Goal: Information Seeking & Learning: Find specific fact

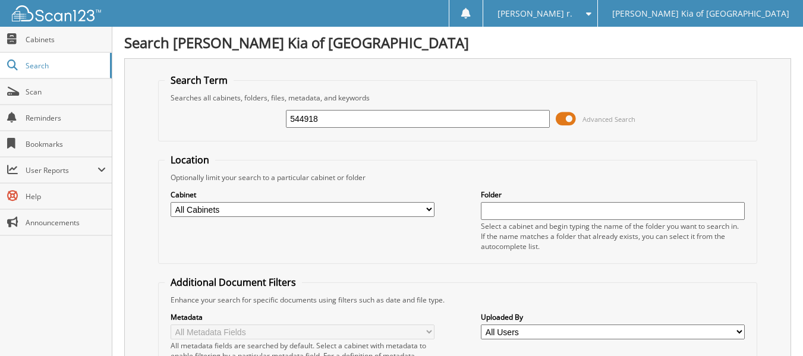
type input "544918"
drag, startPoint x: 331, startPoint y: 120, endPoint x: 201, endPoint y: 125, distance: 130.4
click at [203, 125] on div "544918 Advanced Search" at bounding box center [458, 119] width 586 height 32
type input "[PERSON_NAME]"
